Goal: Information Seeking & Learning: Learn about a topic

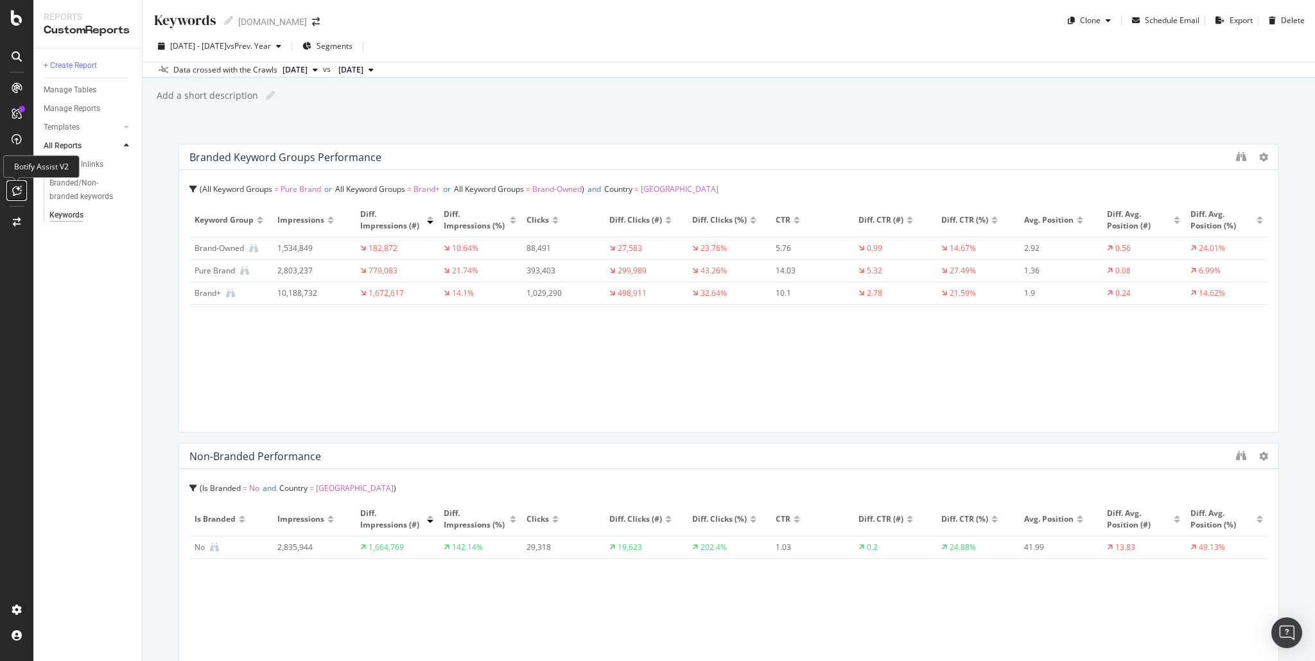
click at [15, 189] on icon at bounding box center [17, 191] width 10 height 10
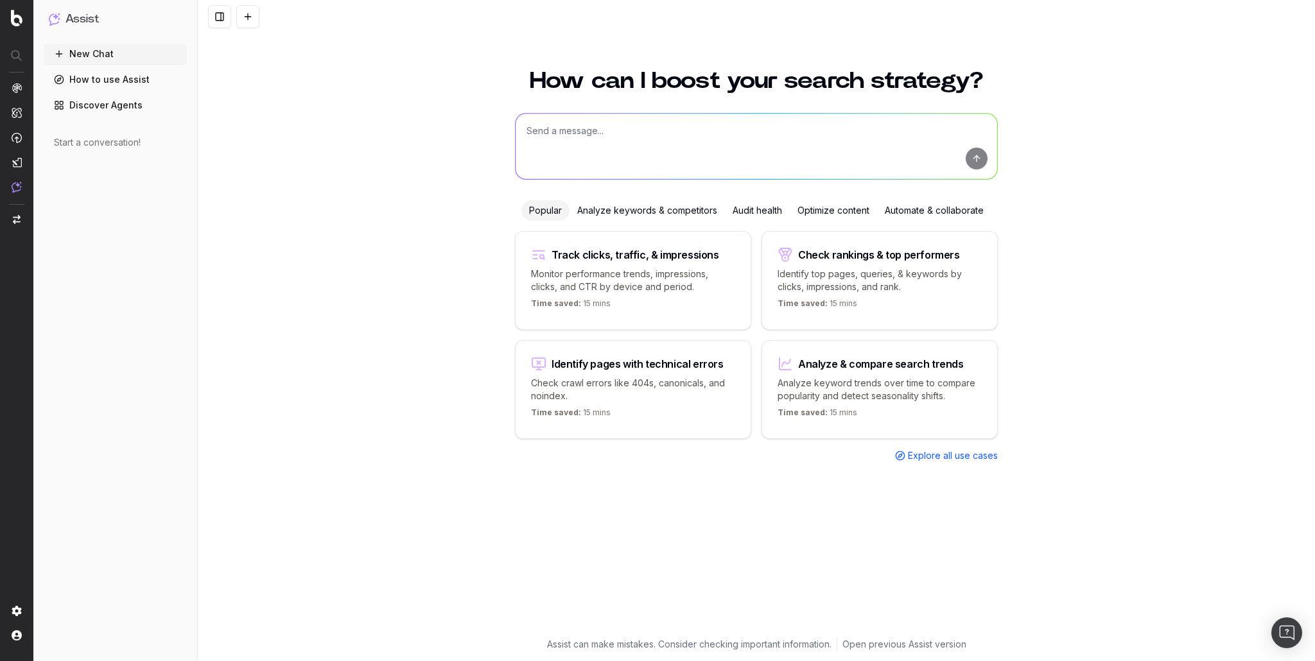
click at [461, 231] on div "How can I boost your search strategy? Popular Analyze keywords & competitors Au…" at bounding box center [756, 357] width 1117 height 607
